Goal: Complete application form: Complete application form

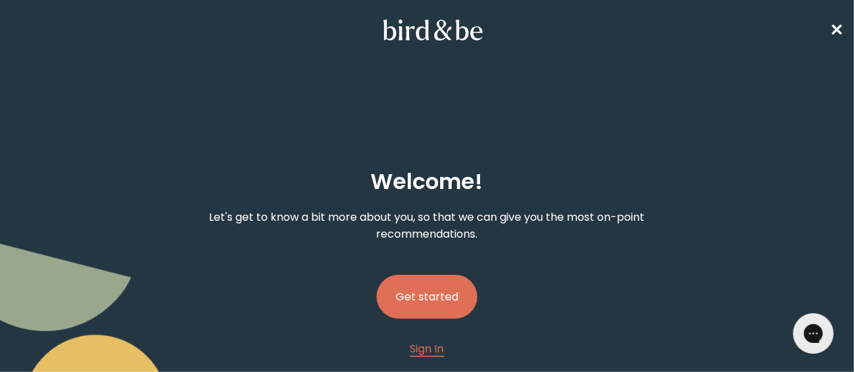
click at [437, 275] on button "Get started" at bounding box center [427, 297] width 101 height 44
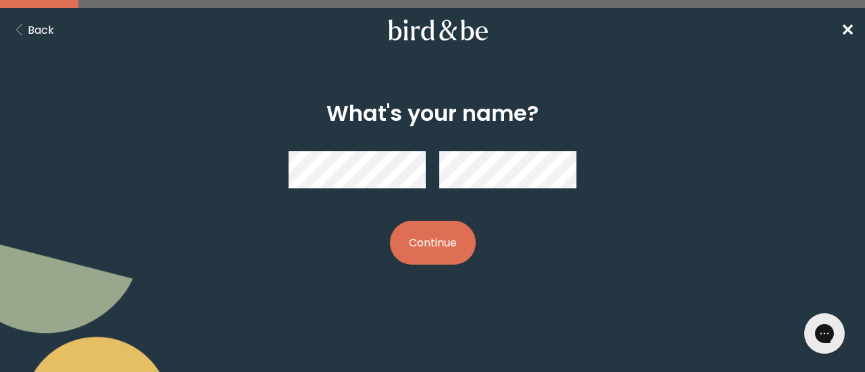
click at [423, 241] on button "Continue" at bounding box center [433, 243] width 86 height 44
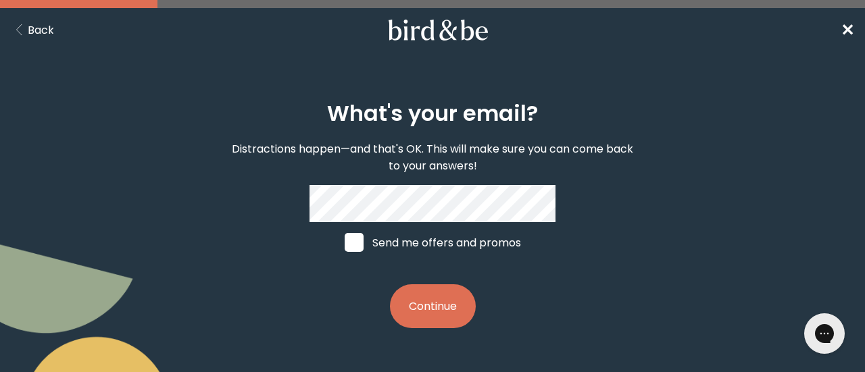
click at [413, 288] on button "Continue" at bounding box center [433, 307] width 86 height 44
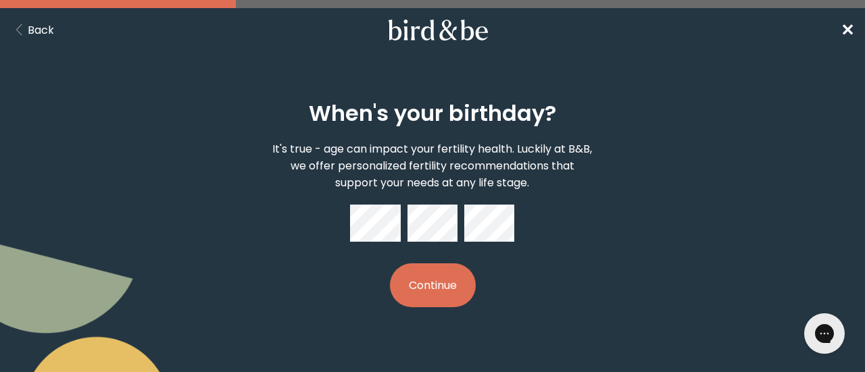
click at [408, 278] on button "Continue" at bounding box center [433, 286] width 86 height 44
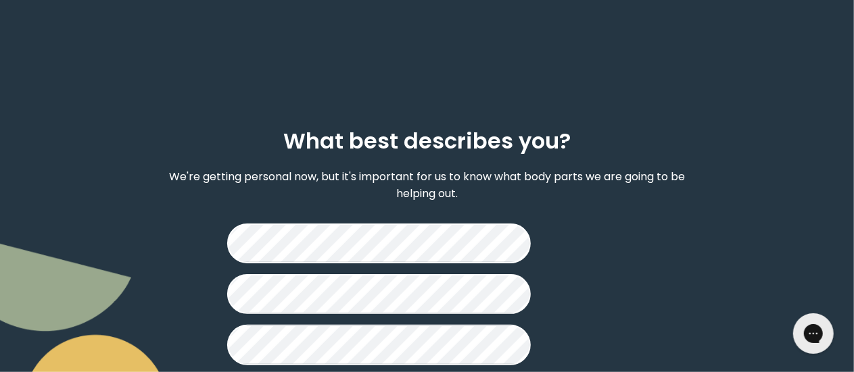
scroll to position [48, 0]
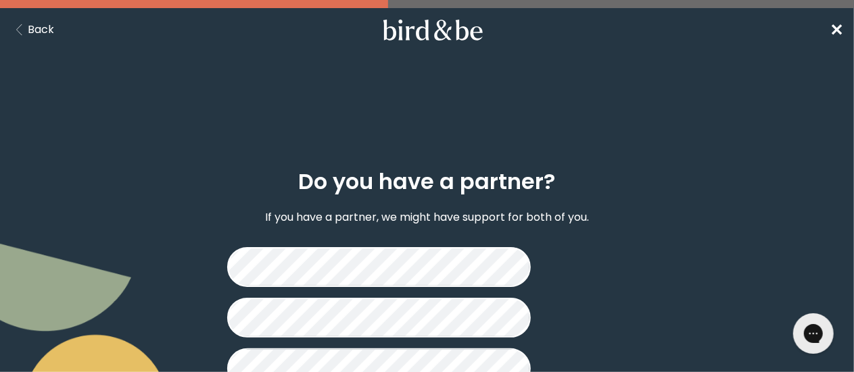
scroll to position [55, 0]
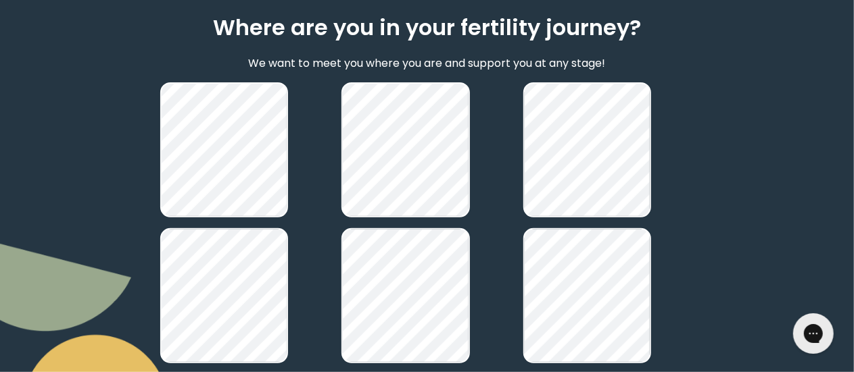
scroll to position [258, 0]
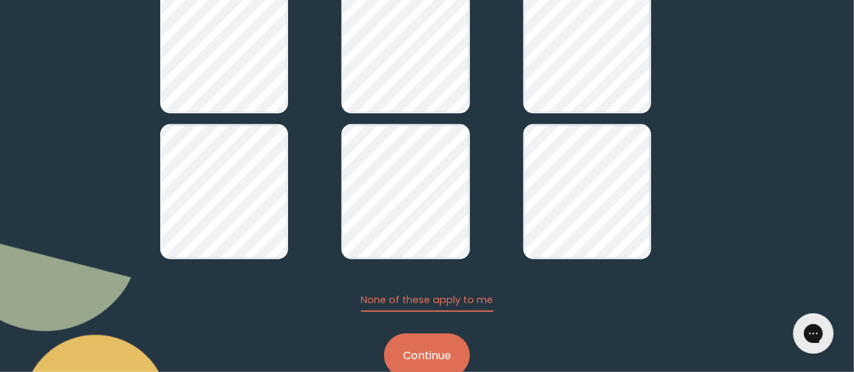
click at [442, 334] on button "Continue" at bounding box center [427, 356] width 86 height 44
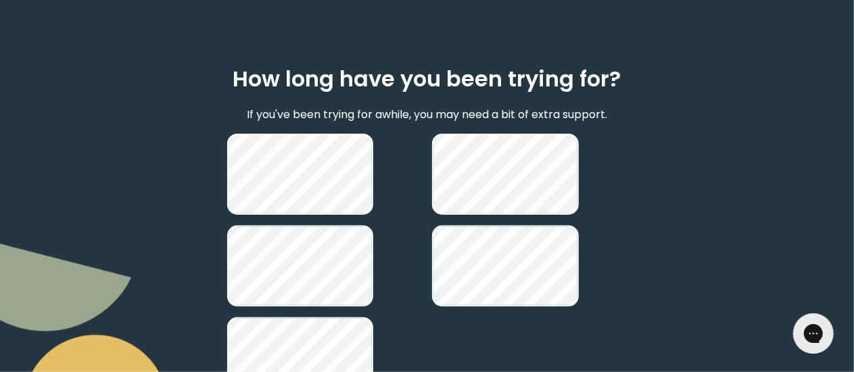
scroll to position [112, 0]
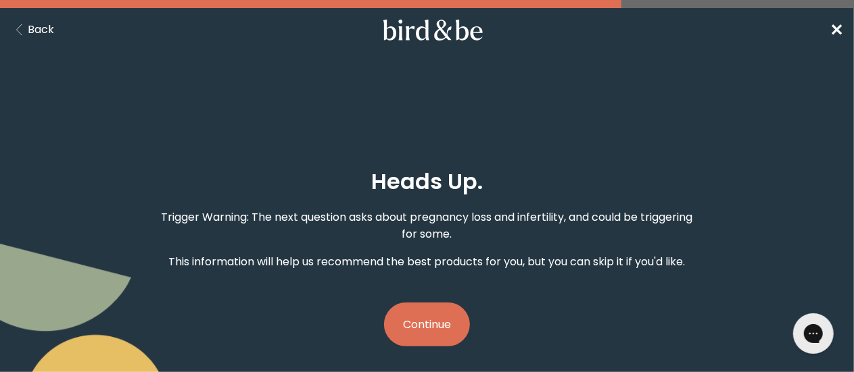
click at [428, 303] on button "Continue" at bounding box center [427, 325] width 86 height 44
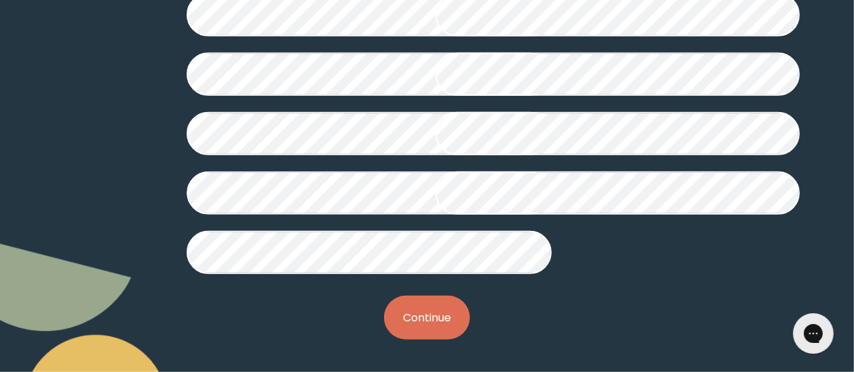
scroll to position [475, 0]
click at [424, 327] on button "Continue" at bounding box center [427, 318] width 86 height 44
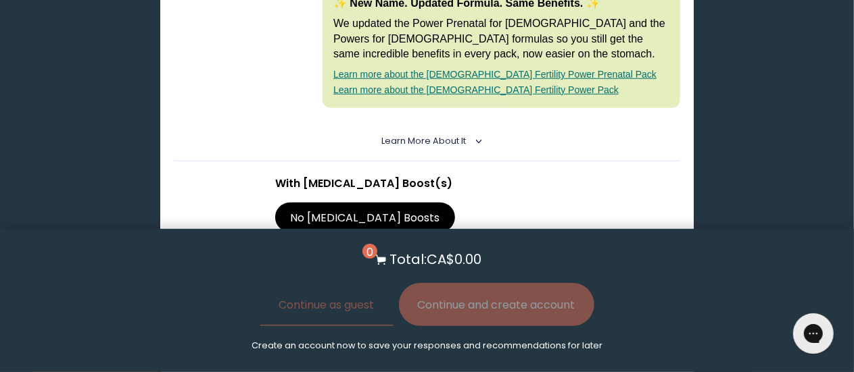
scroll to position [504, 0]
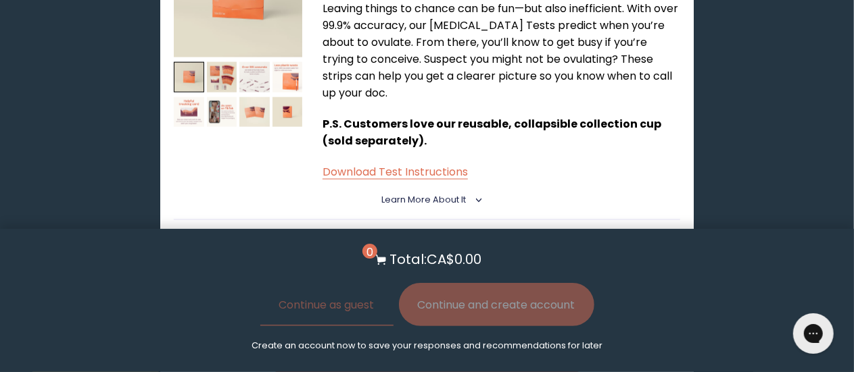
scroll to position [1057, 0]
